Goal: Find contact information: Find contact information

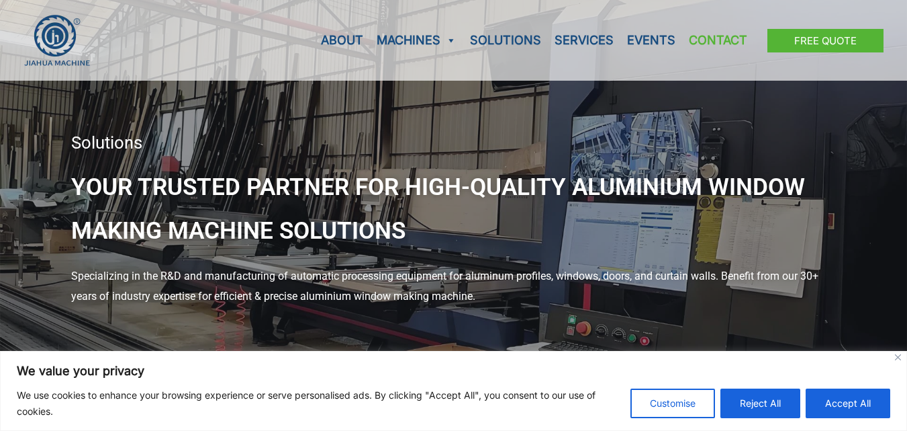
click at [722, 46] on link "Contact" at bounding box center [718, 40] width 72 height 81
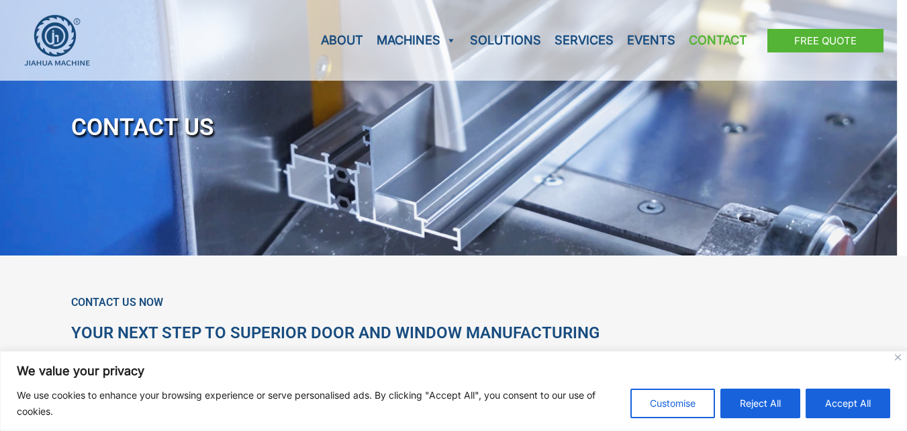
click at [65, 43] on img at bounding box center [57, 40] width 67 height 52
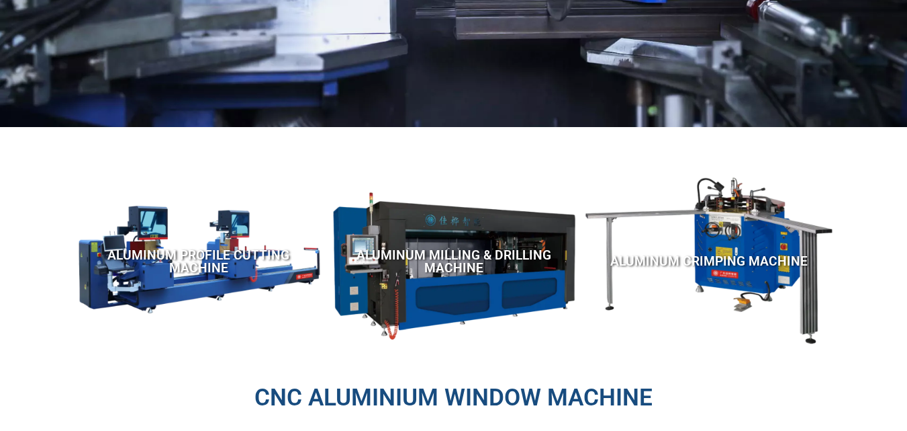
scroll to position [269, 0]
